Goal: Task Accomplishment & Management: Manage account settings

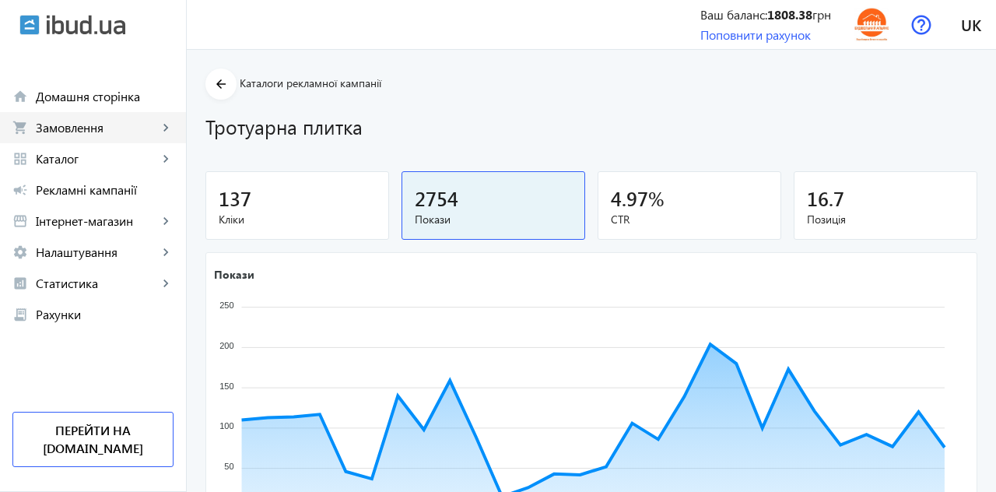
click at [86, 126] on span "Замовлення" at bounding box center [97, 128] width 122 height 16
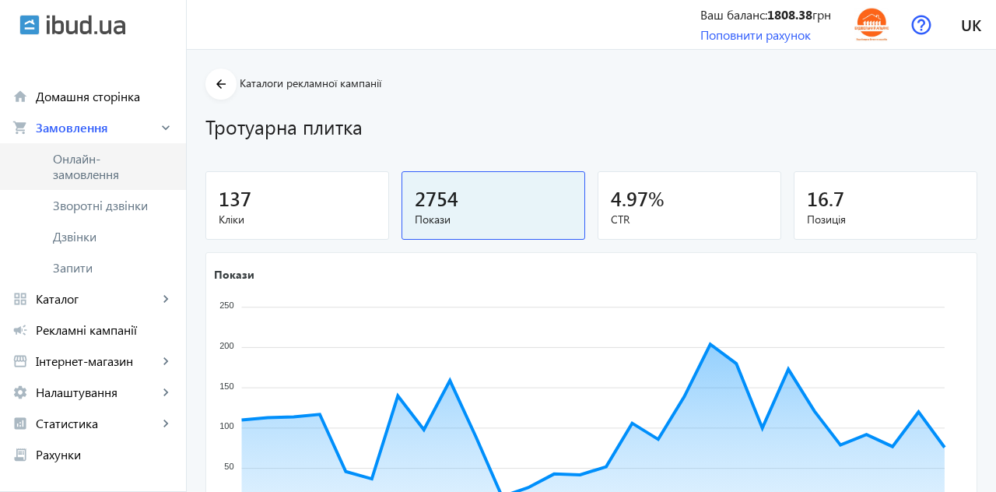
click at [87, 169] on span "Онлайн-замовлення" at bounding box center [104, 166] width 103 height 31
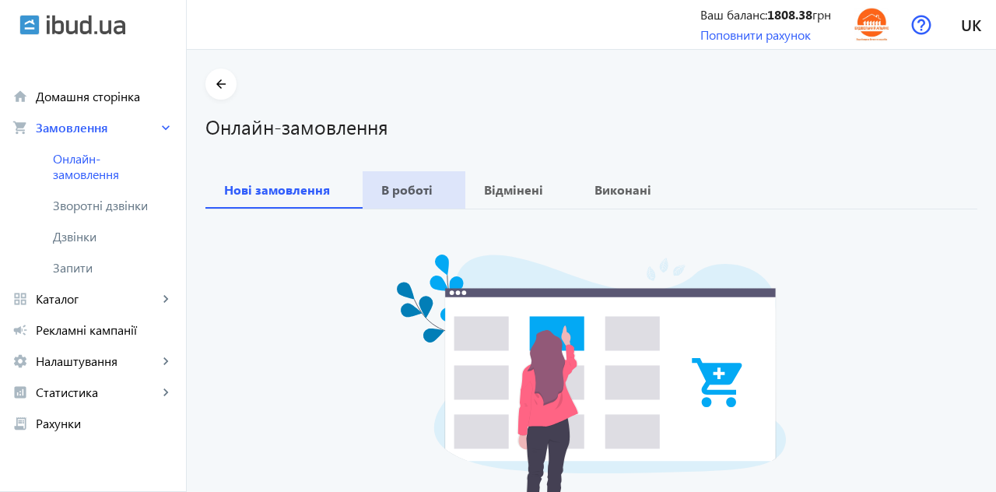
click at [415, 187] on b "В роботі" at bounding box center [406, 190] width 51 height 12
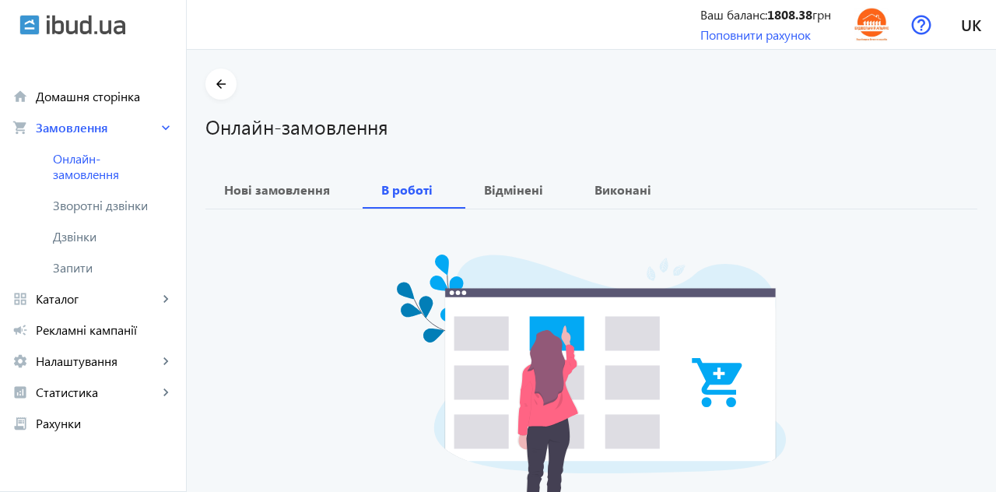
click at [86, 209] on span "Зворотні дзвінки" at bounding box center [104, 206] width 103 height 16
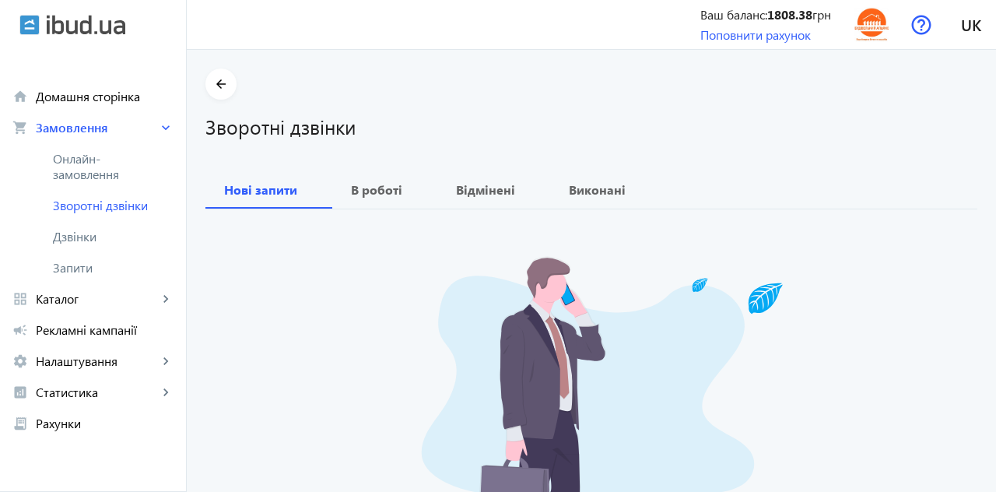
click at [82, 237] on span "Дзвінки" at bounding box center [113, 237] width 121 height 16
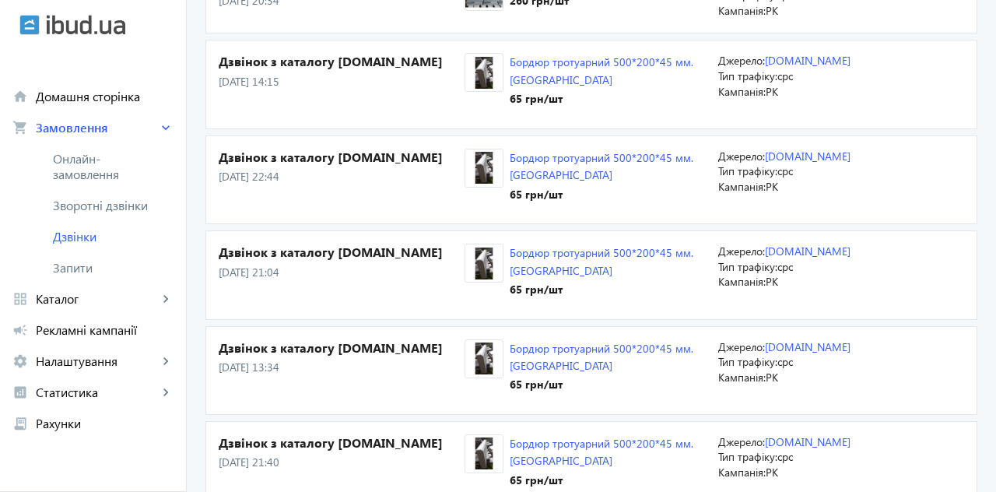
scroll to position [322, 0]
